Goal: Task Accomplishment & Management: Manage account settings

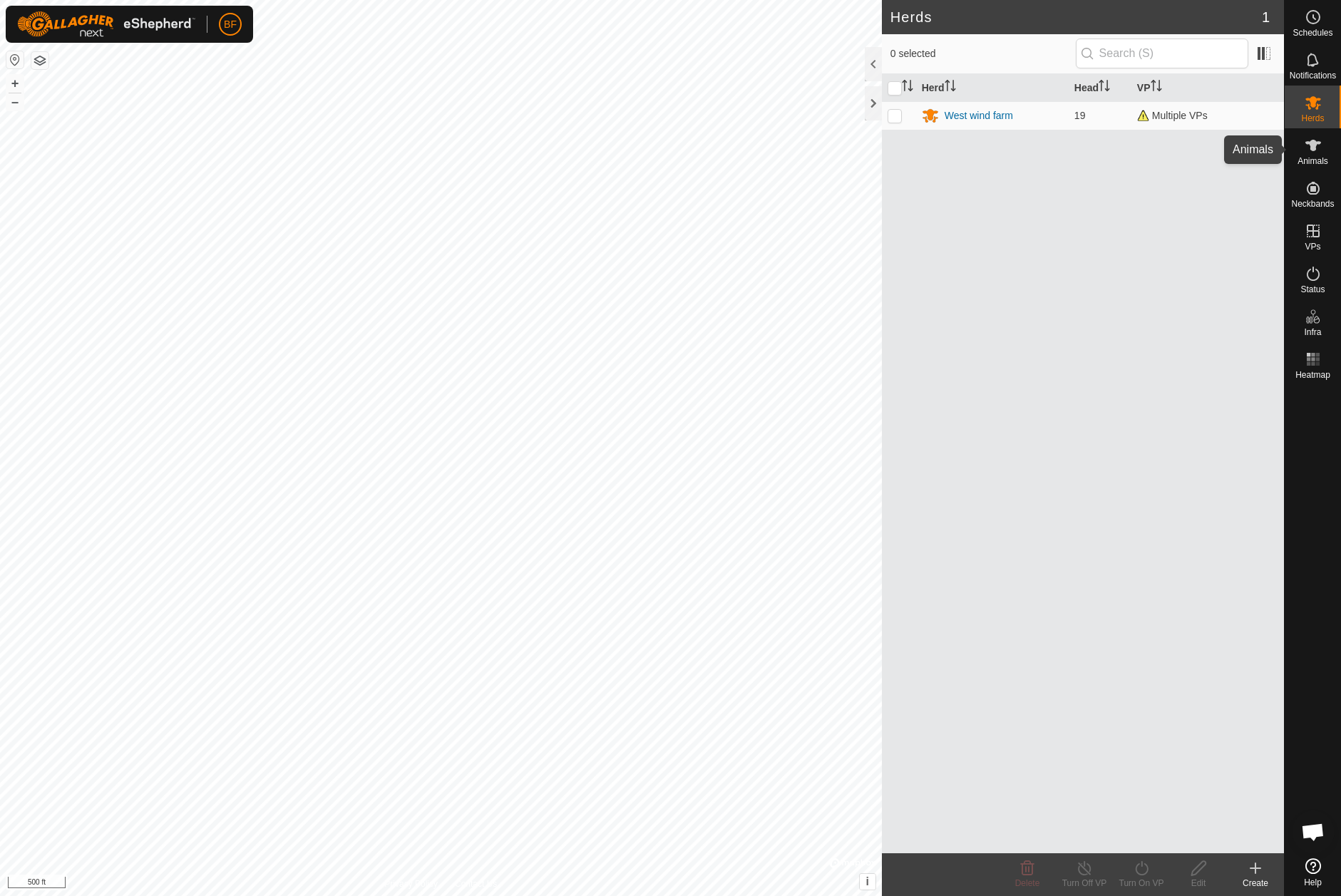
click at [1314, 147] on icon at bounding box center [1313, 145] width 16 height 11
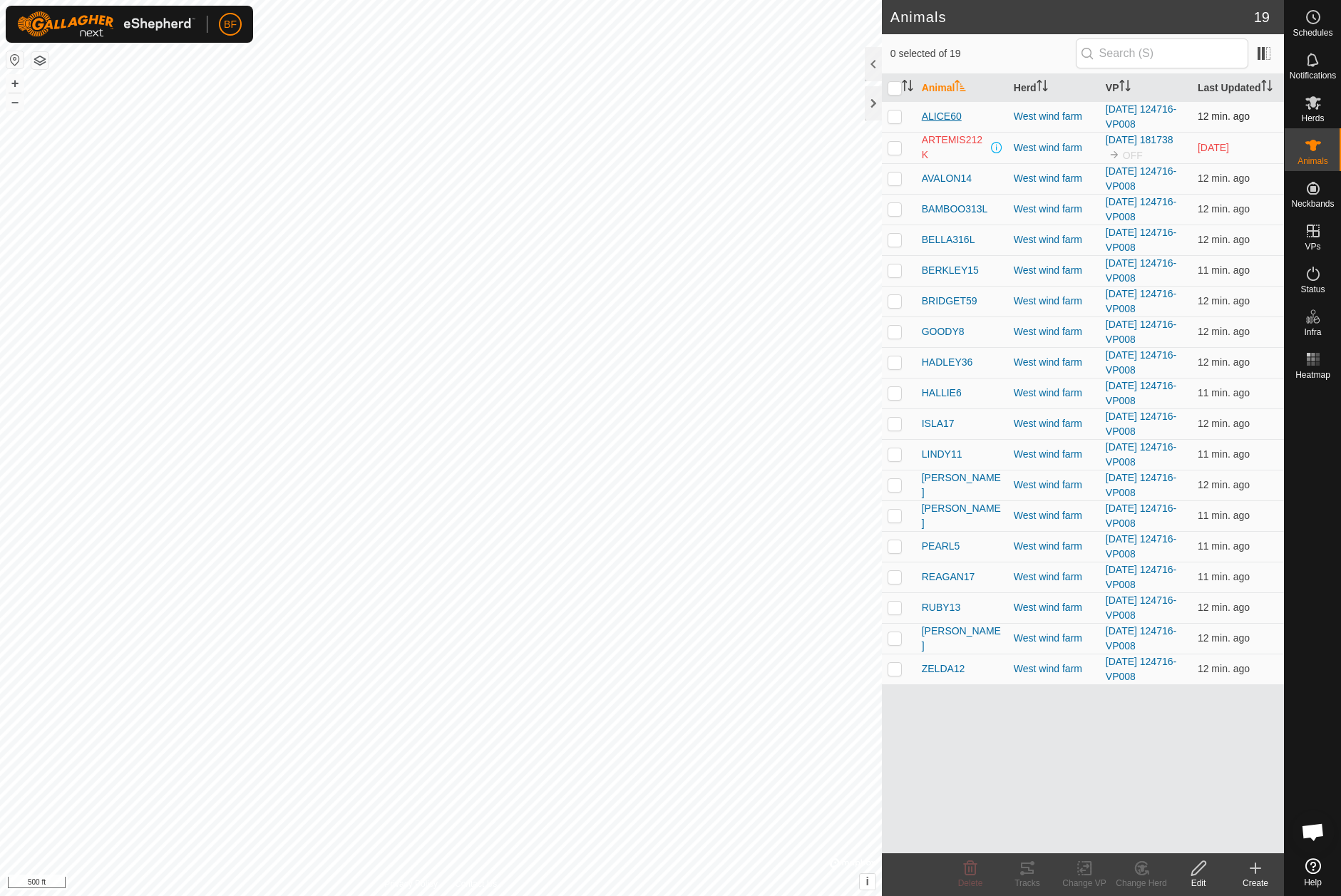
click at [929, 113] on span "ALICE60" at bounding box center [942, 116] width 40 height 15
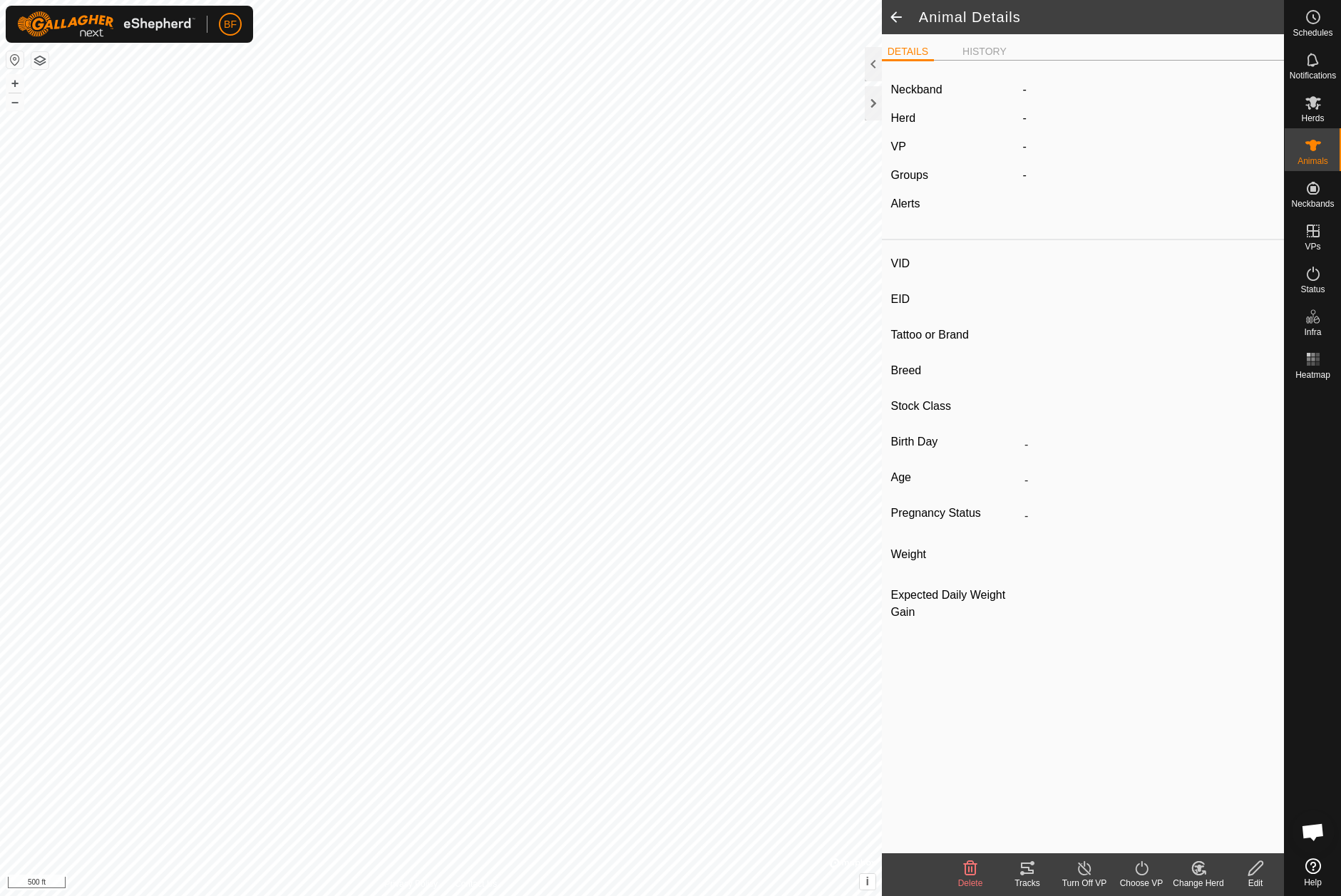
type input "ALICE60"
type input "840003228557253"
type input "-"
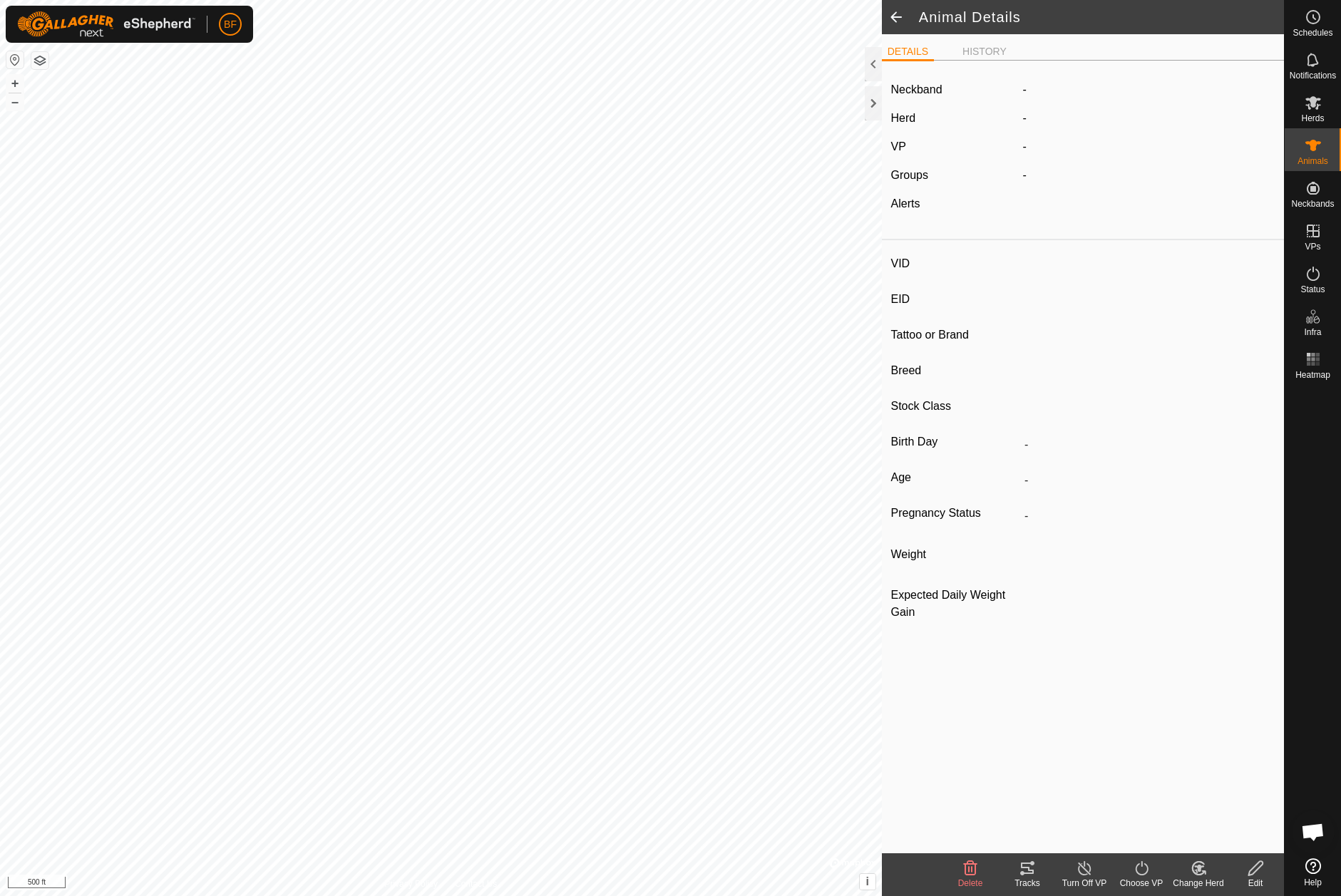
type input "-"
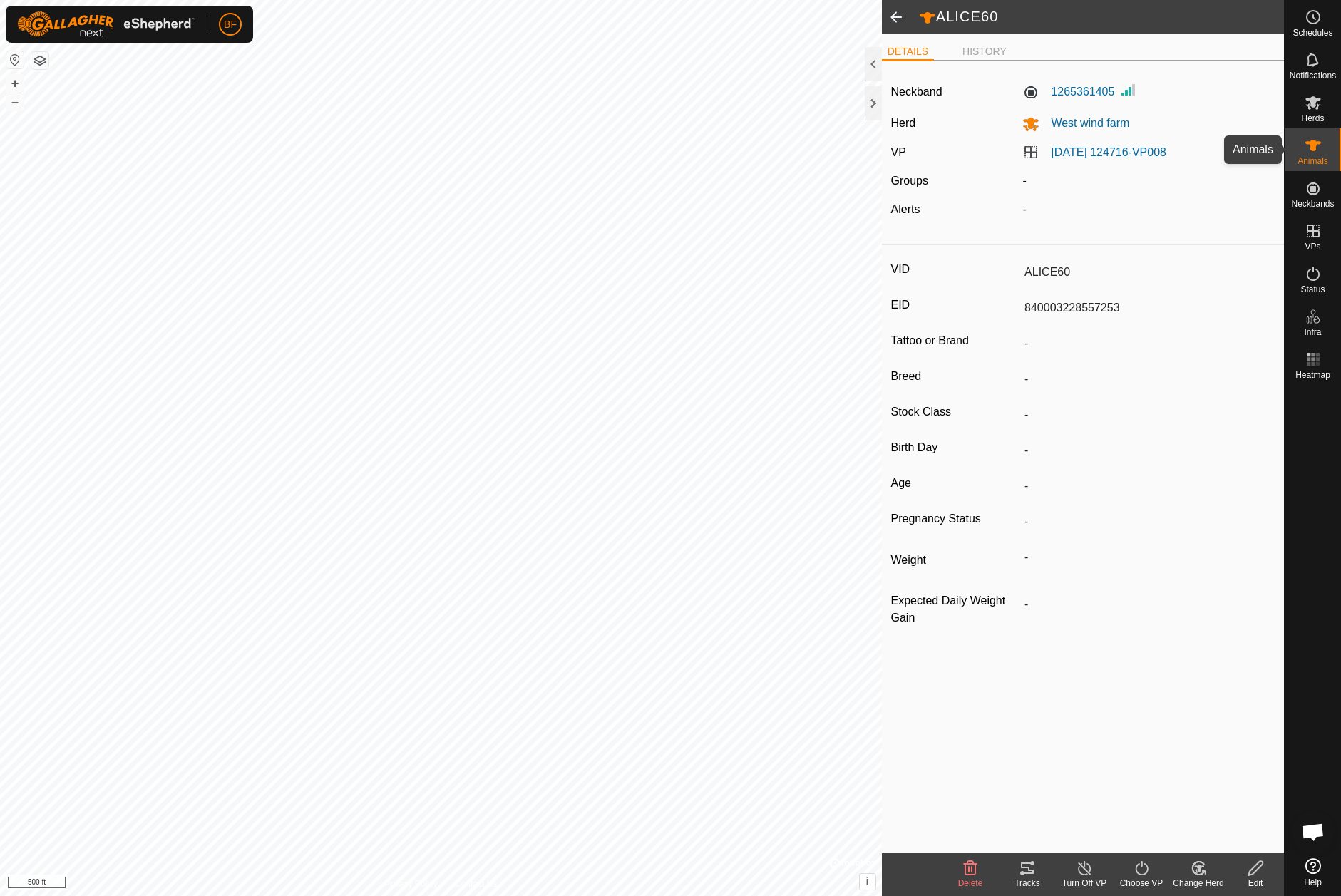
click at [1315, 147] on icon at bounding box center [1313, 145] width 16 height 11
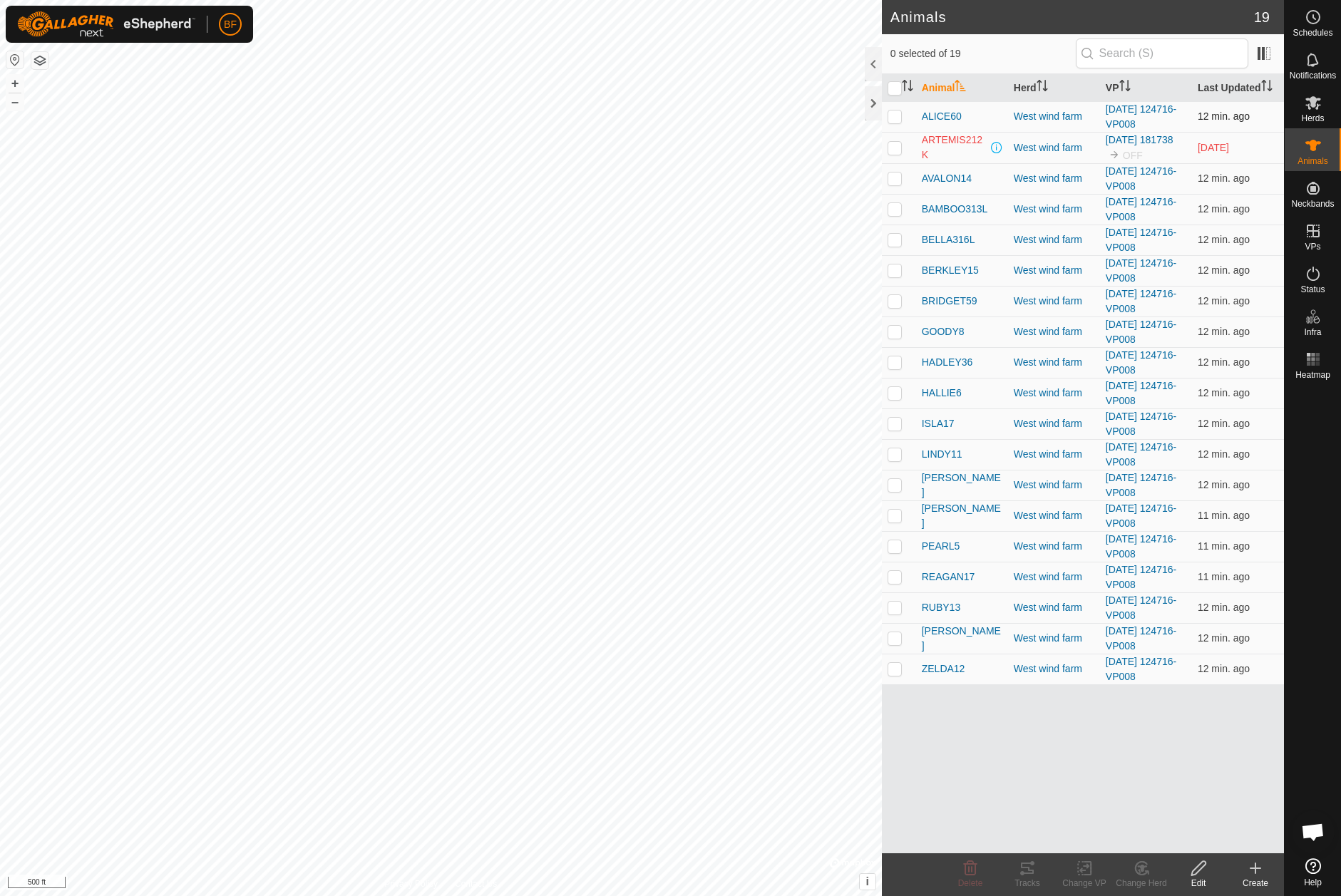
click at [893, 118] on p-checkbox at bounding box center [894, 116] width 14 height 11
checkbox input "true"
click at [1024, 876] on icon at bounding box center [1028, 869] width 17 height 17
